Goal: Information Seeking & Learning: Learn about a topic

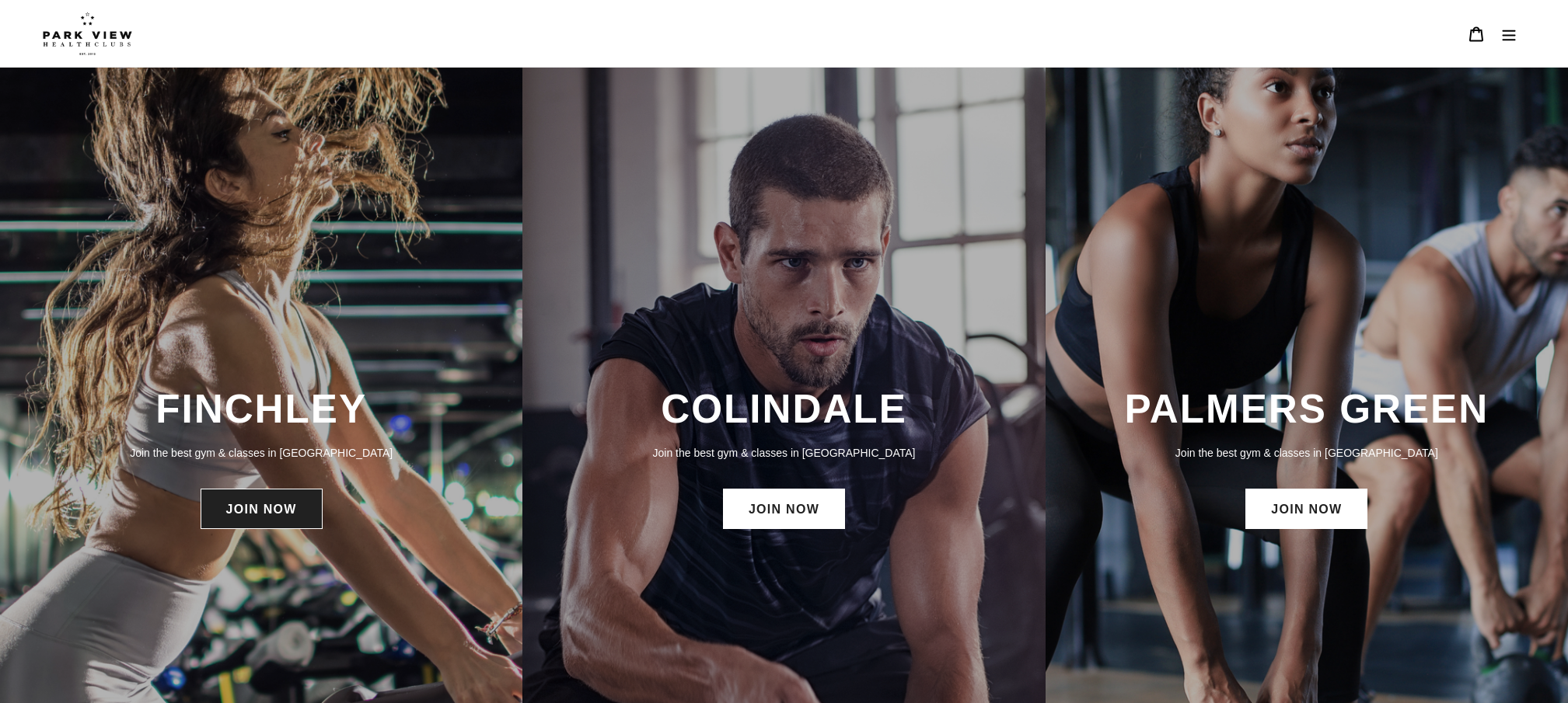
click at [275, 517] on link "JOIN NOW" at bounding box center [262, 509] width 122 height 41
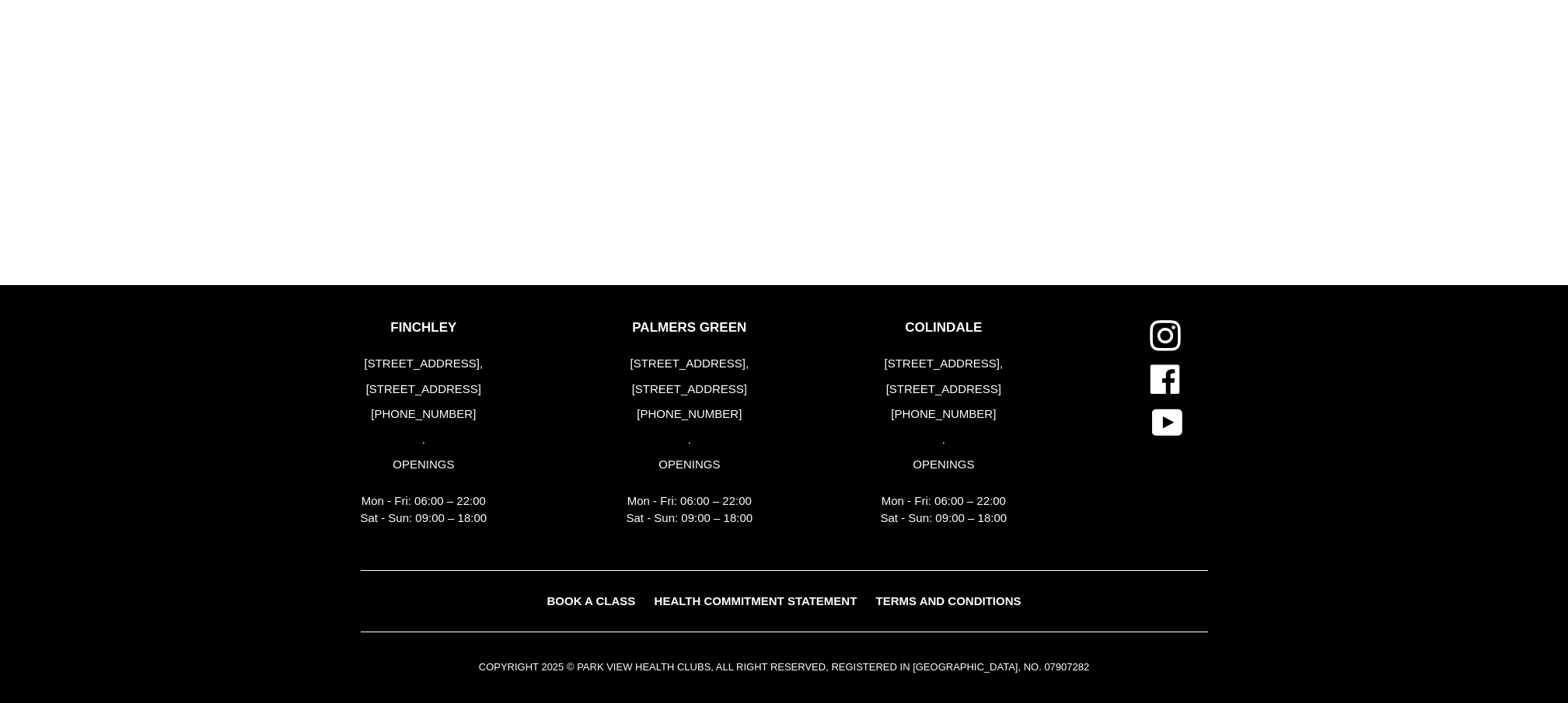
scroll to position [1823, 0]
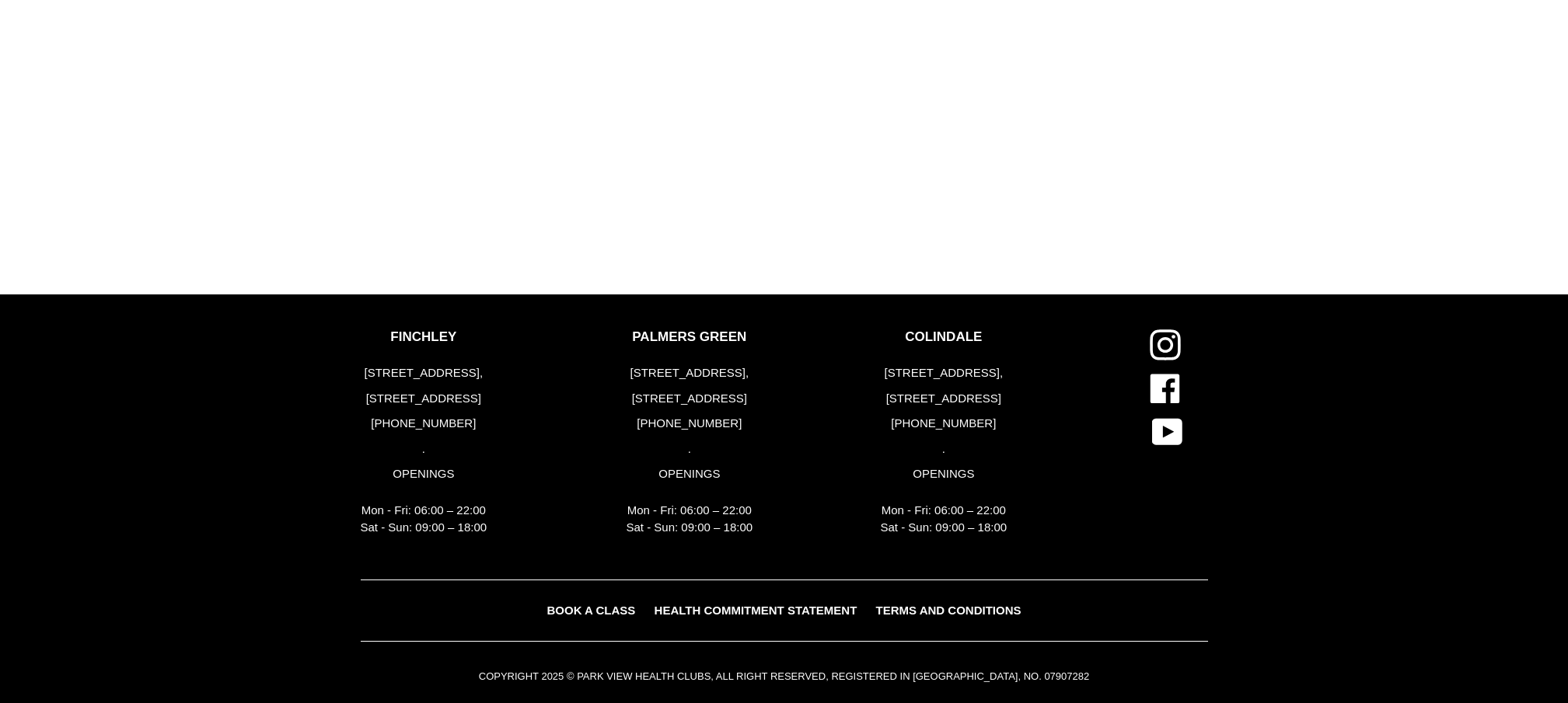
click at [612, 607] on span "BOOK A CLASS" at bounding box center [590, 611] width 89 height 14
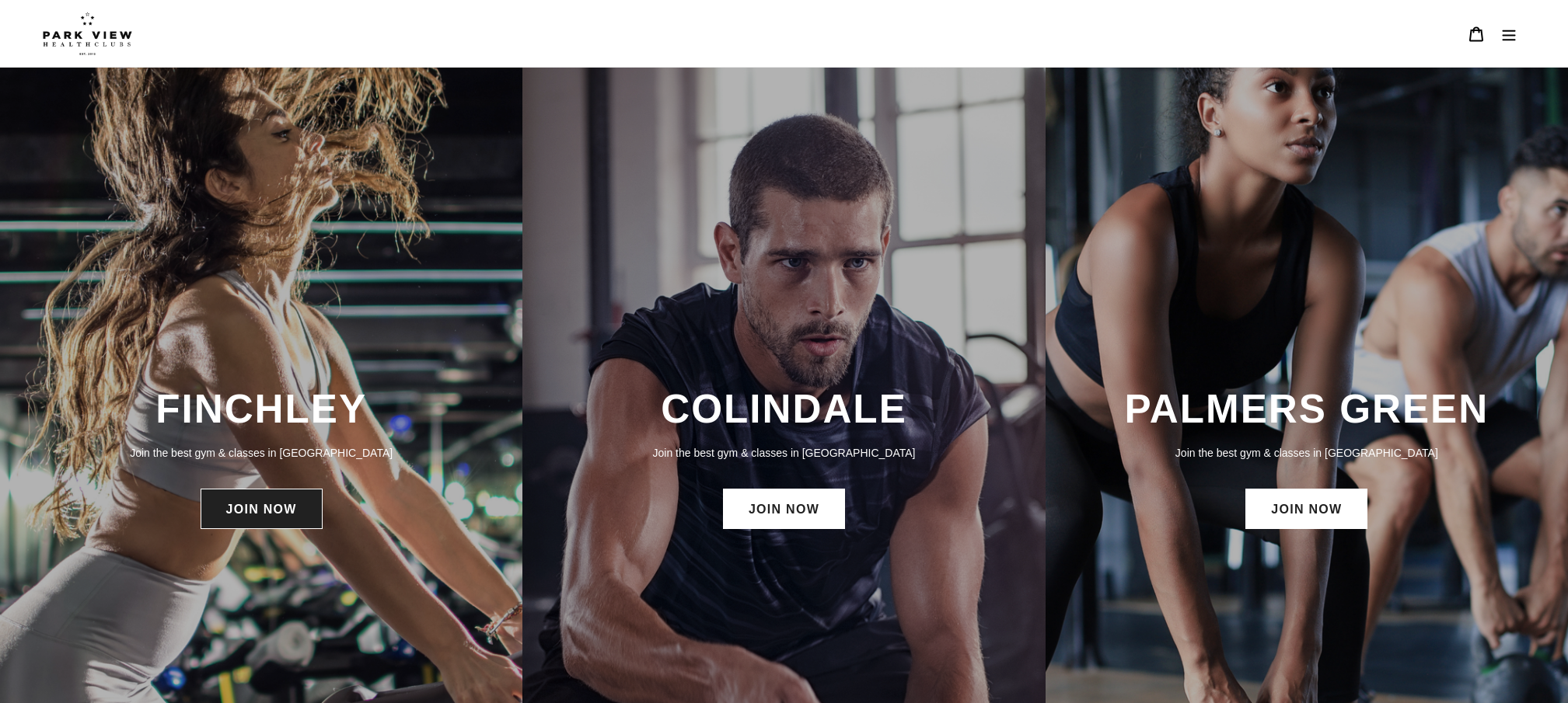
click at [301, 504] on link "JOIN NOW" at bounding box center [262, 509] width 122 height 41
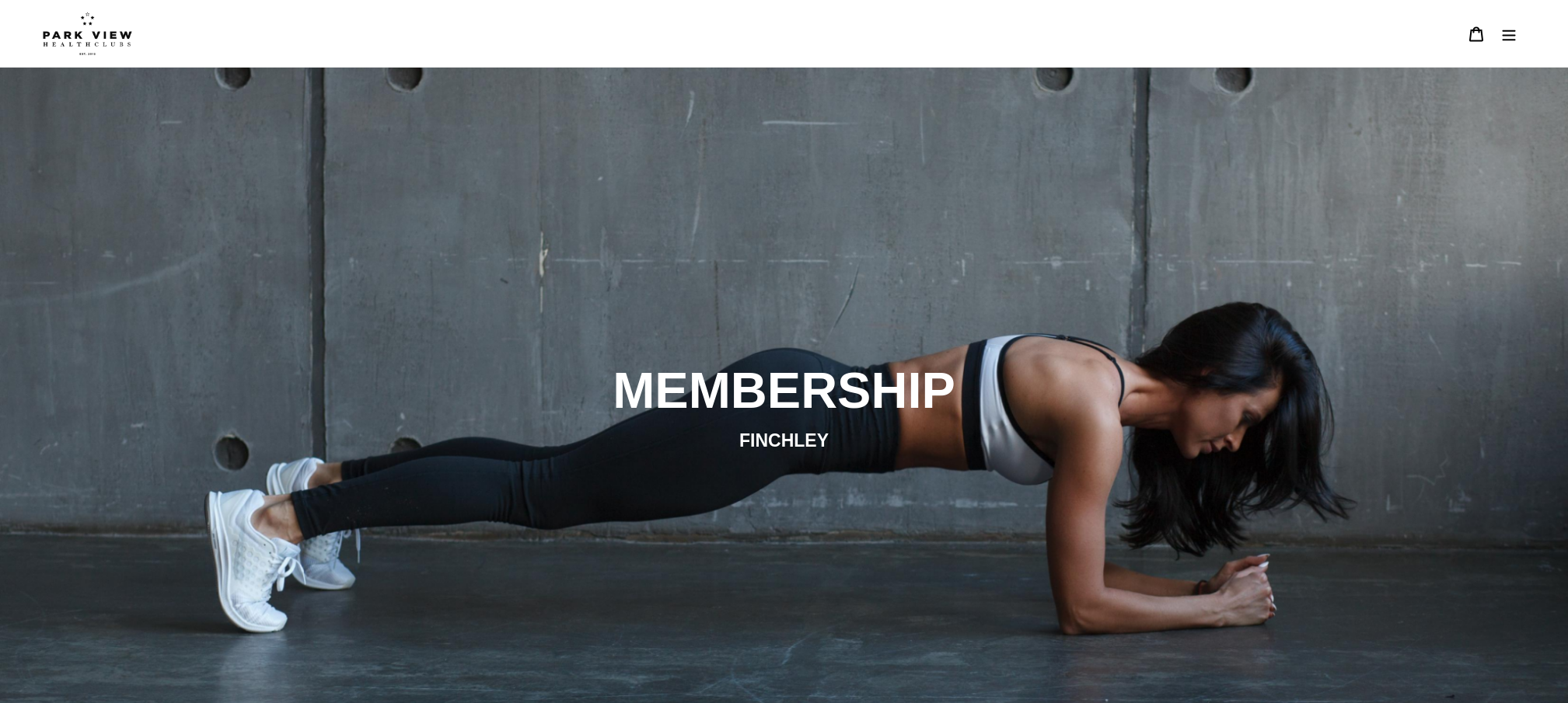
click at [99, 29] on img at bounding box center [87, 33] width 90 height 43
